Goal: Task Accomplishment & Management: Use online tool/utility

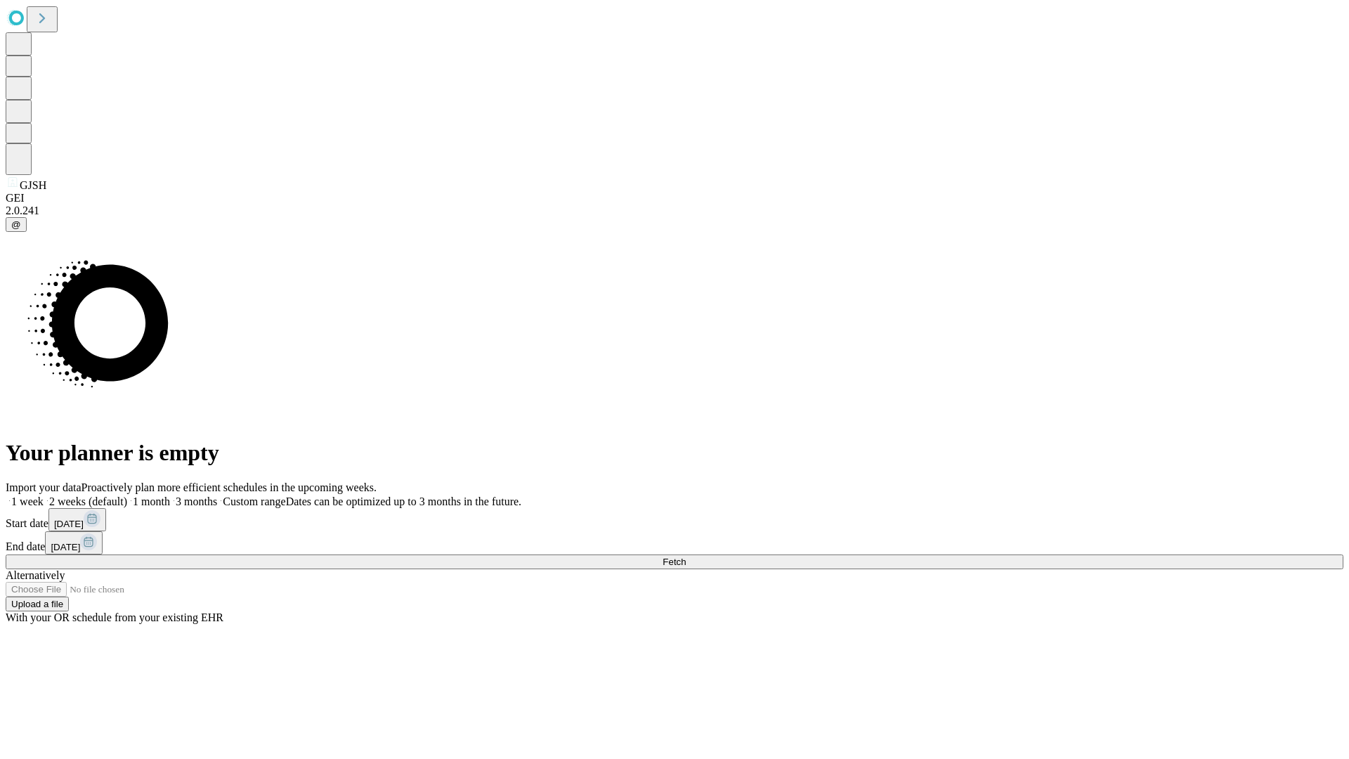
click at [686, 556] on span "Fetch" at bounding box center [674, 561] width 23 height 11
